Goal: Information Seeking & Learning: Find specific fact

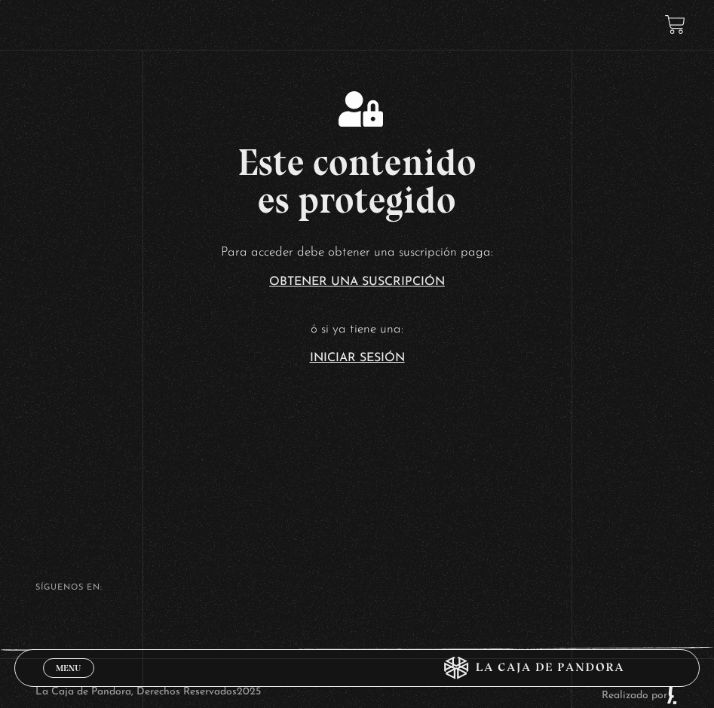
scroll to position [146, 0]
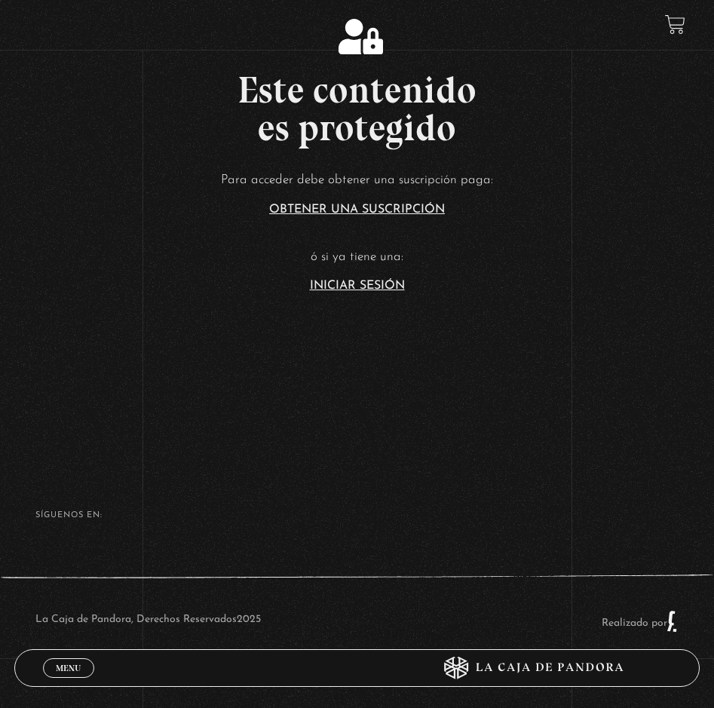
click at [348, 291] on link "Iniciar Sesión" at bounding box center [357, 286] width 95 height 12
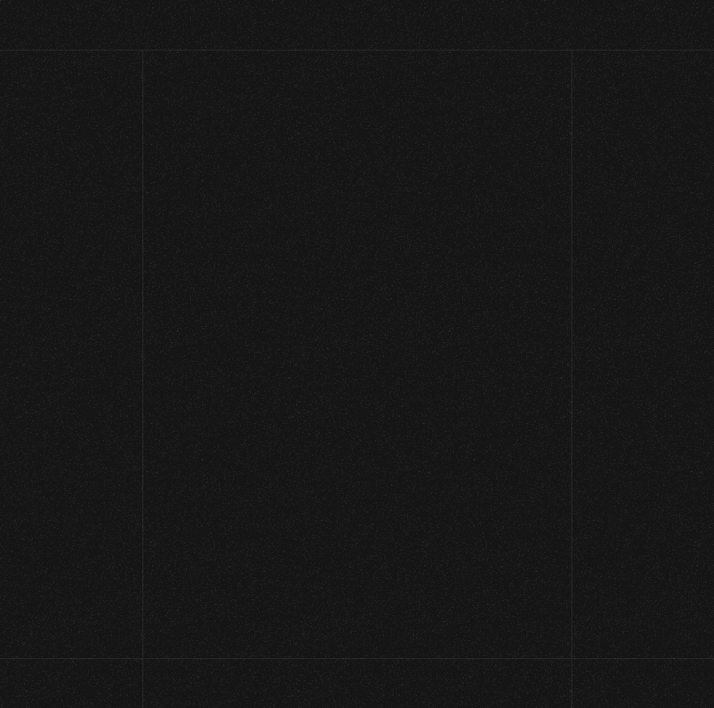
scroll to position [156, 0]
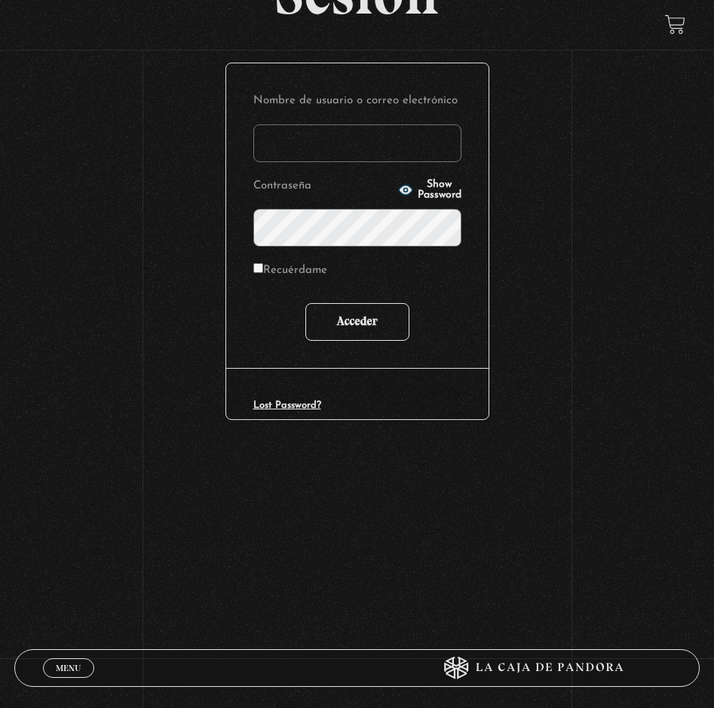
type input "[EMAIL_ADDRESS][DOMAIN_NAME]"
click at [358, 319] on input "Acceder" at bounding box center [357, 322] width 104 height 38
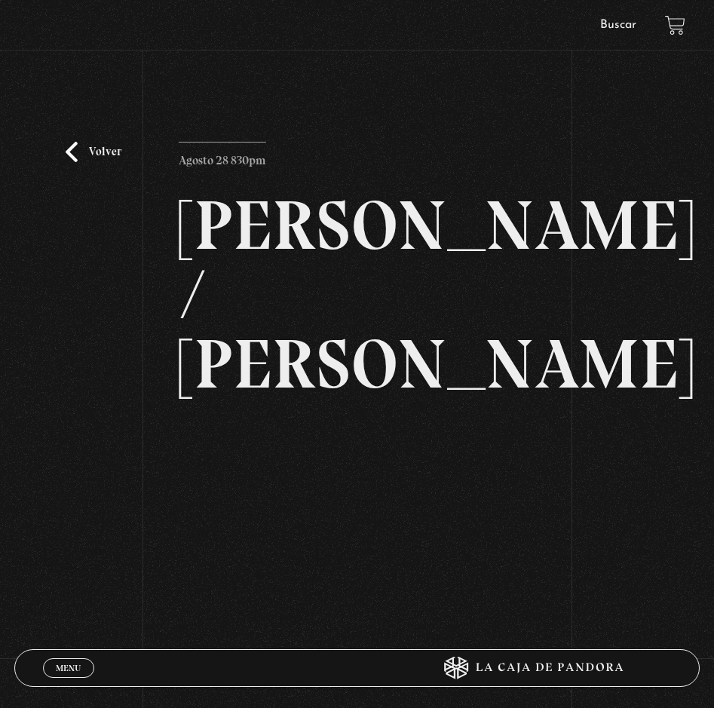
click at [82, 145] on link "Volver" at bounding box center [94, 152] width 56 height 20
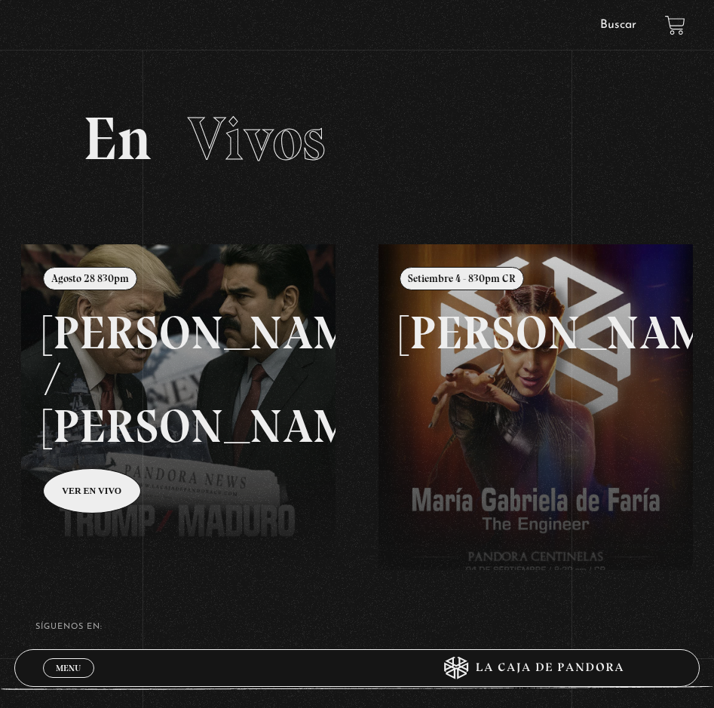
click at [600, 15] on li "Buscar" at bounding box center [618, 25] width 63 height 22
click at [608, 26] on link "Buscar" at bounding box center [618, 25] width 36 height 12
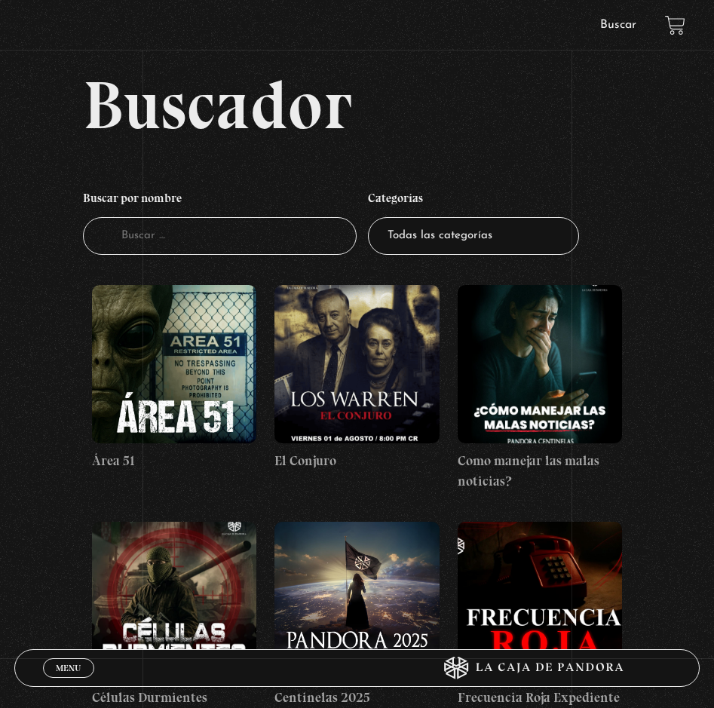
click at [165, 250] on input "Buscador" at bounding box center [220, 236] width 274 height 38
type input "guerra espi"
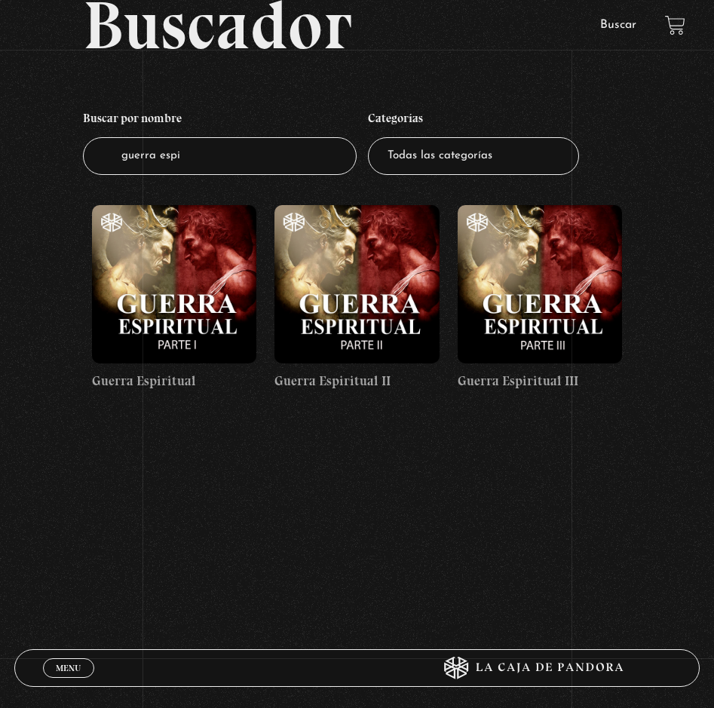
scroll to position [287, 0]
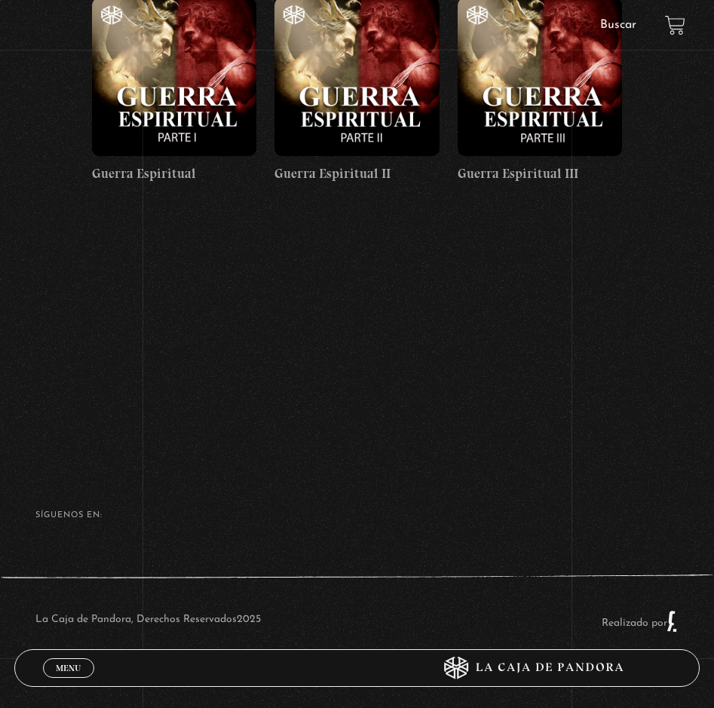
click at [155, 100] on figure at bounding box center [174, 77] width 164 height 158
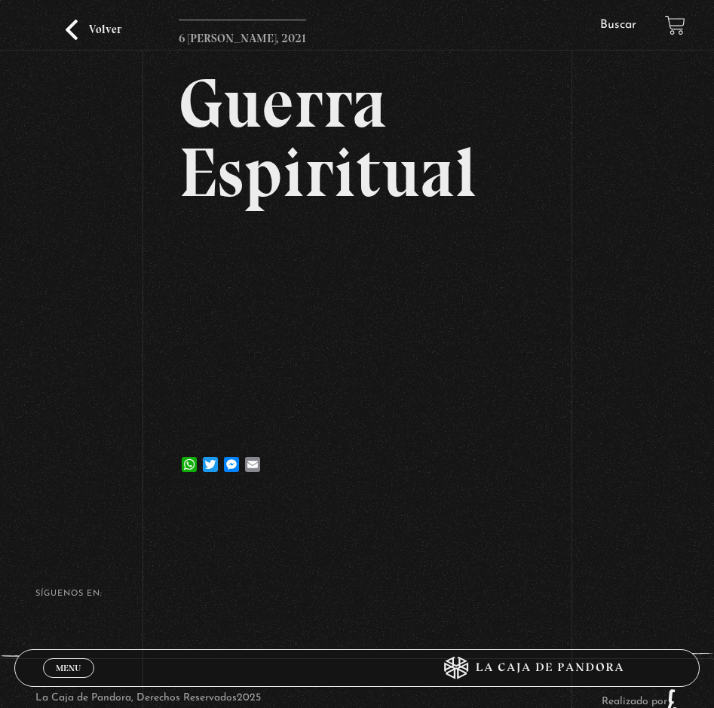
scroll to position [204, 0]
